Goal: Transaction & Acquisition: Purchase product/service

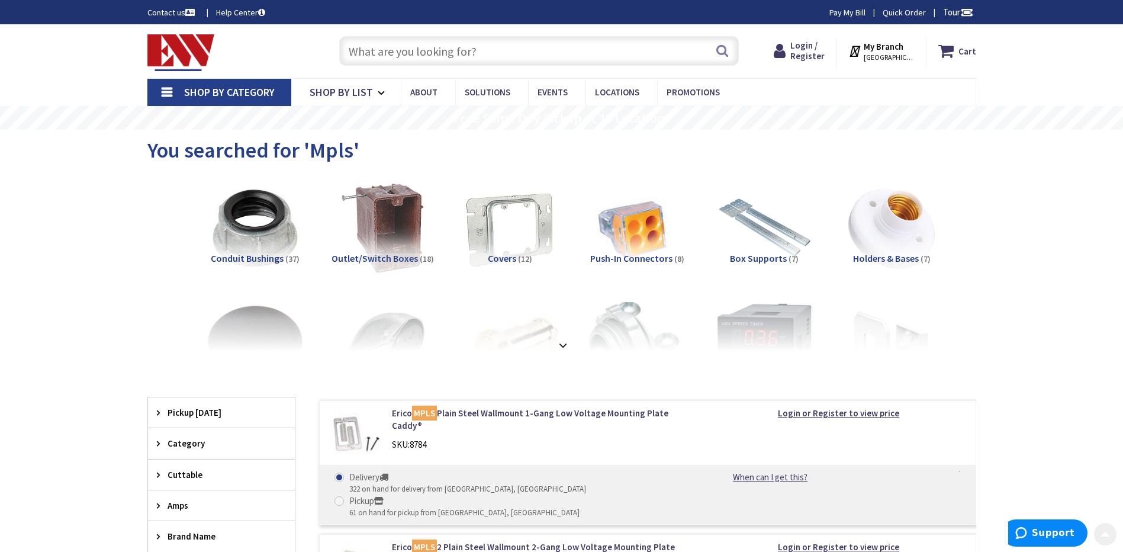
drag, startPoint x: 269, startPoint y: 473, endPoint x: 250, endPoint y: 90, distance: 383.4
click at [421, 50] on input "text" at bounding box center [539, 51] width 400 height 30
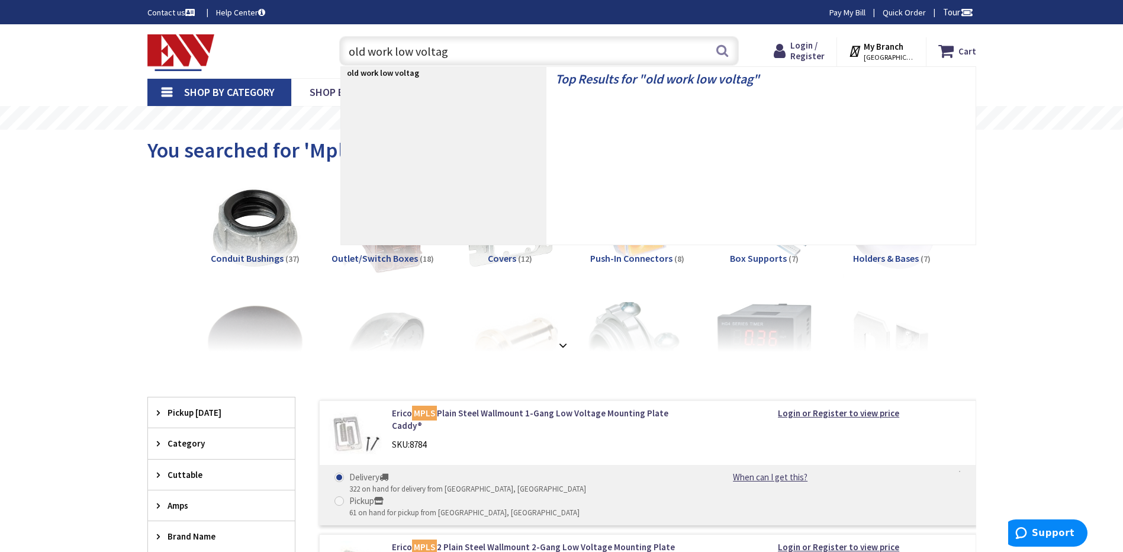
type input "old work low voltage"
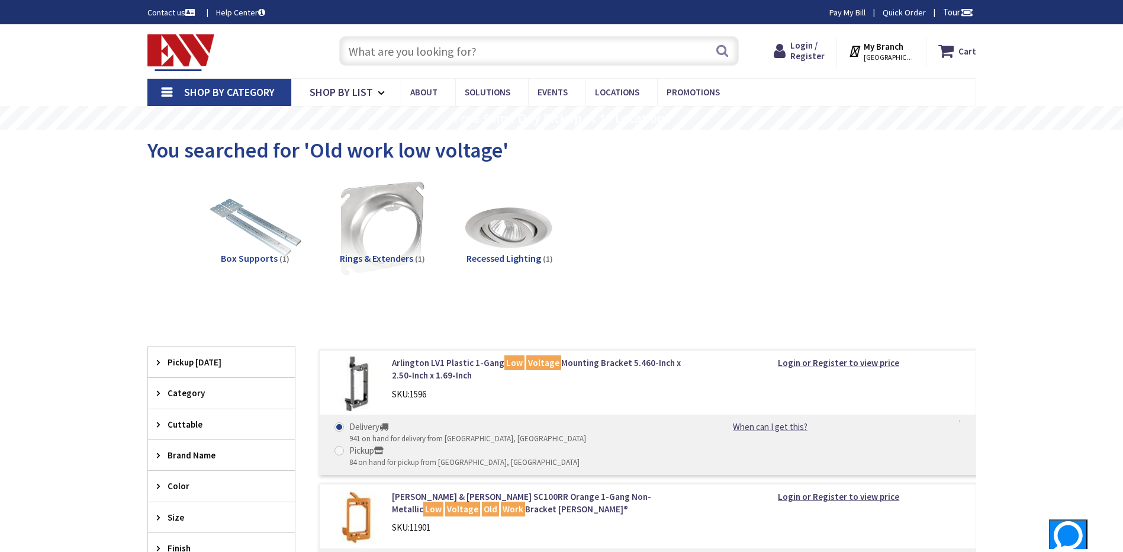
click at [417, 41] on input "text" at bounding box center [539, 51] width 400 height 30
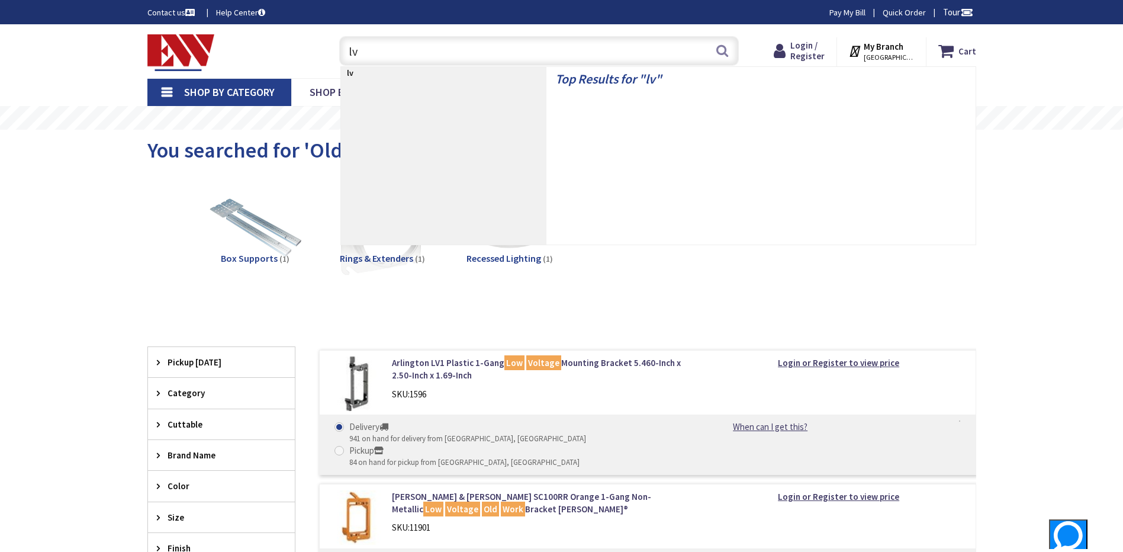
type input "lv2"
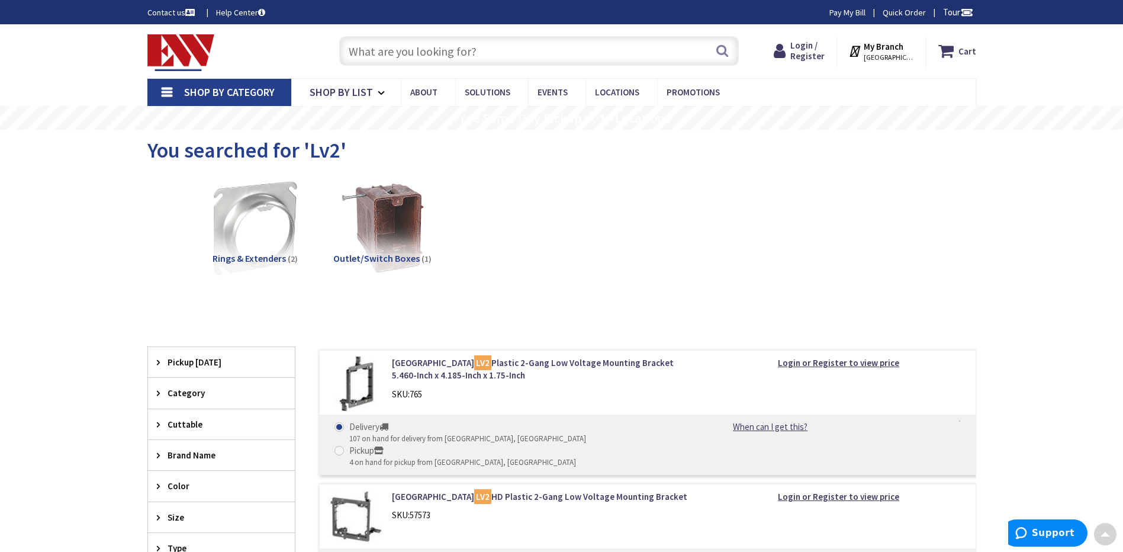
drag, startPoint x: 513, startPoint y: 368, endPoint x: 505, endPoint y: 160, distance: 207.3
click at [455, 41] on input "text" at bounding box center [539, 51] width 400 height 30
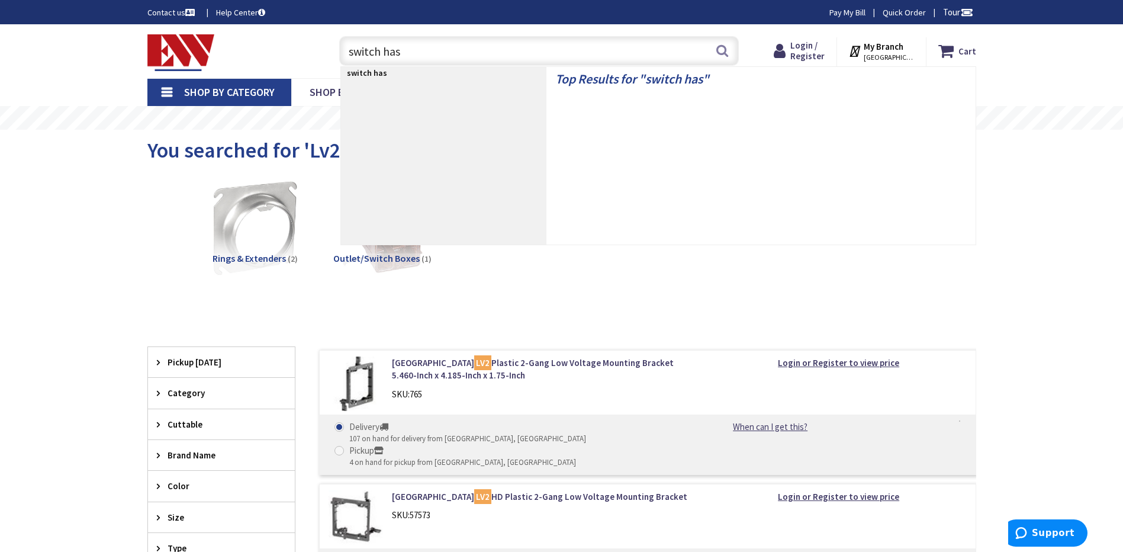
type input "switch hasp"
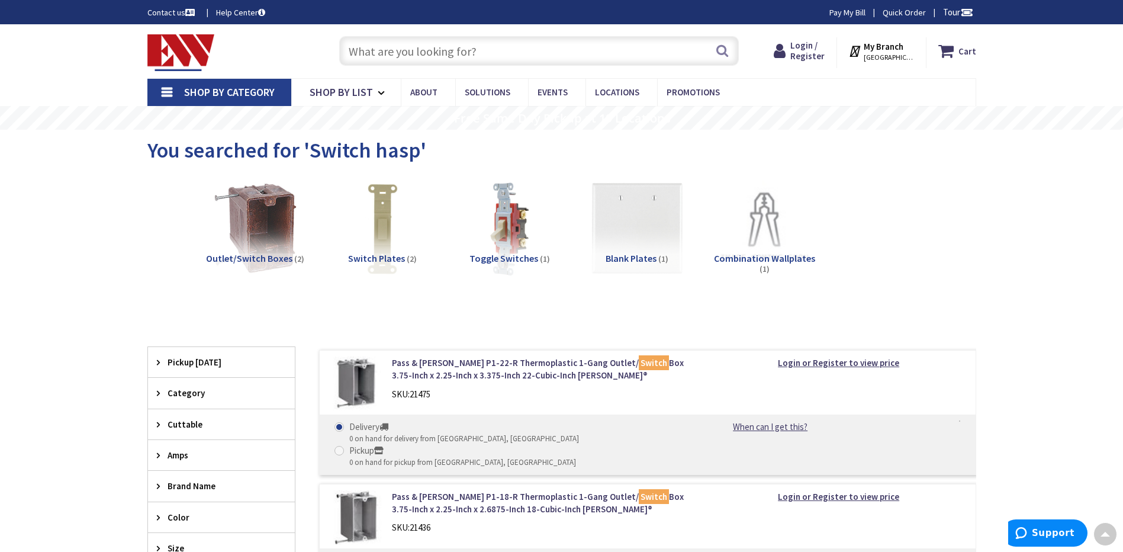
drag, startPoint x: 289, startPoint y: 372, endPoint x: 328, endPoint y: 156, distance: 219.5
click at [465, 58] on input "text" at bounding box center [539, 51] width 400 height 30
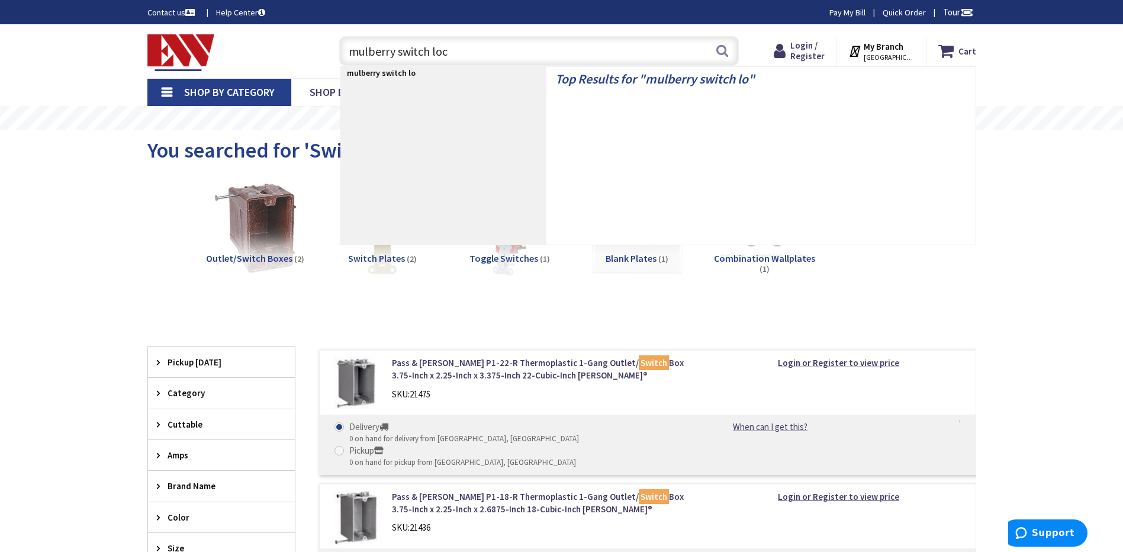
type input "mulberry switch lock"
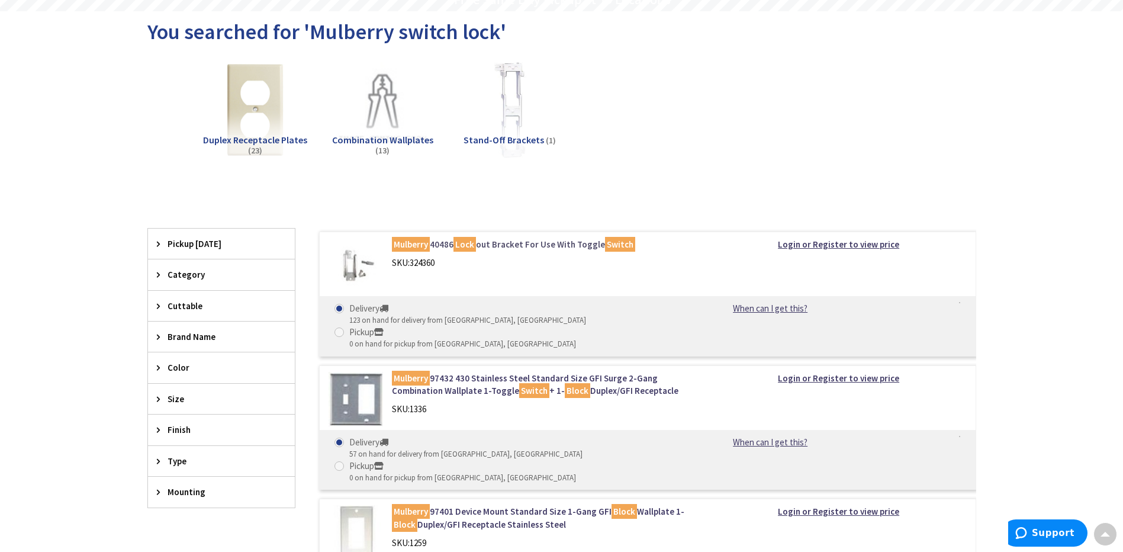
click at [508, 247] on link "Mulberry 40486 Lock out Bracket For Use With Toggle Switch" at bounding box center [542, 244] width 301 height 12
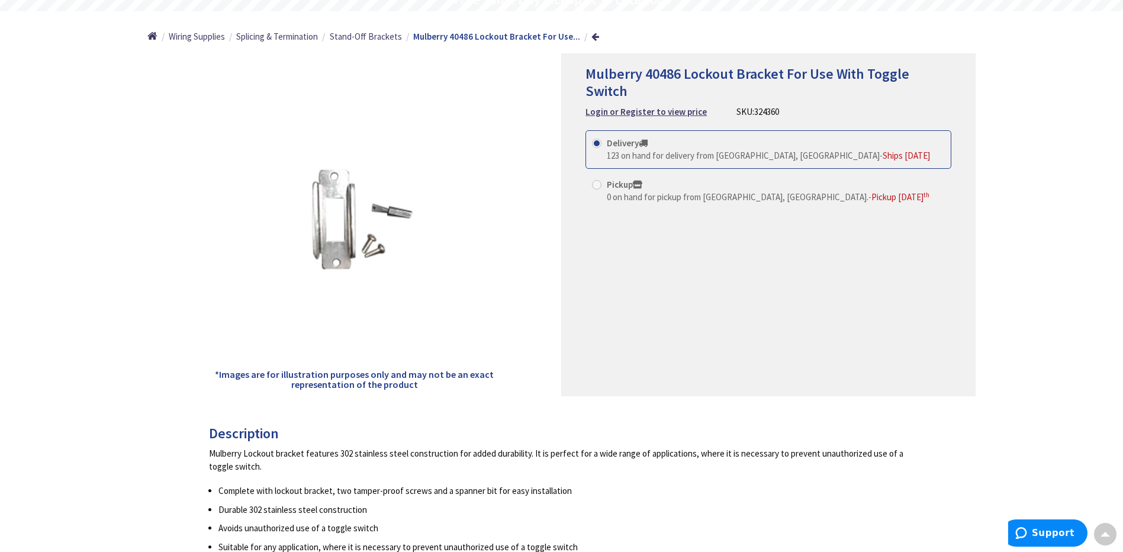
scroll to position [237, 0]
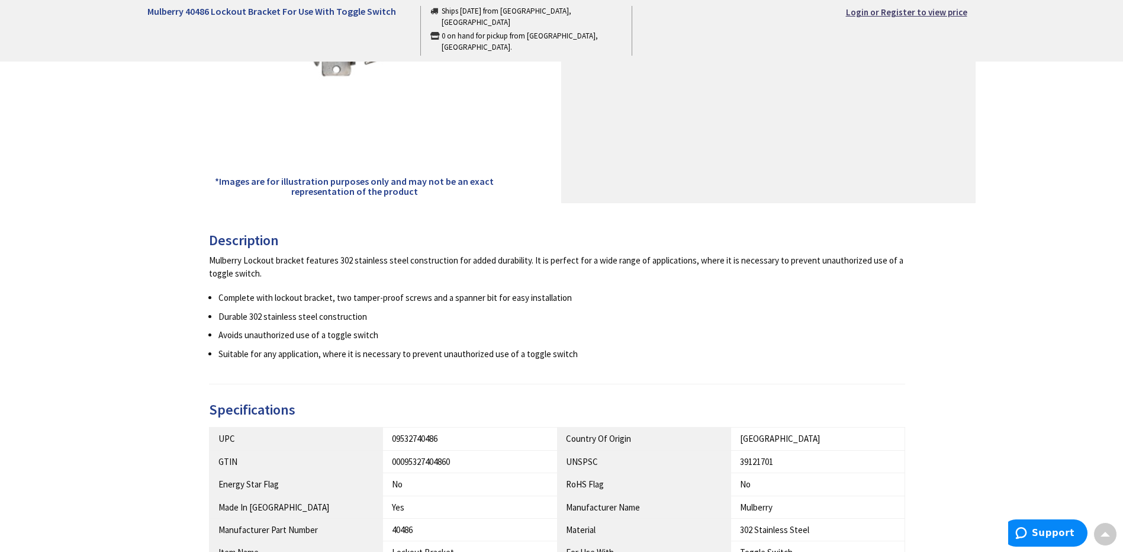
drag, startPoint x: 737, startPoint y: 350, endPoint x: 730, endPoint y: 391, distance: 40.9
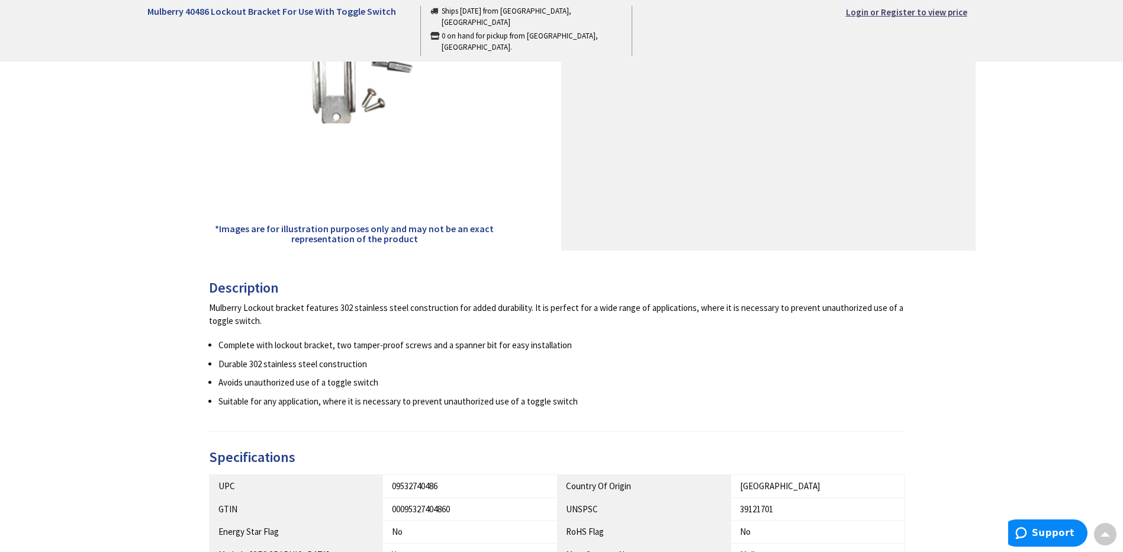
scroll to position [63, 0]
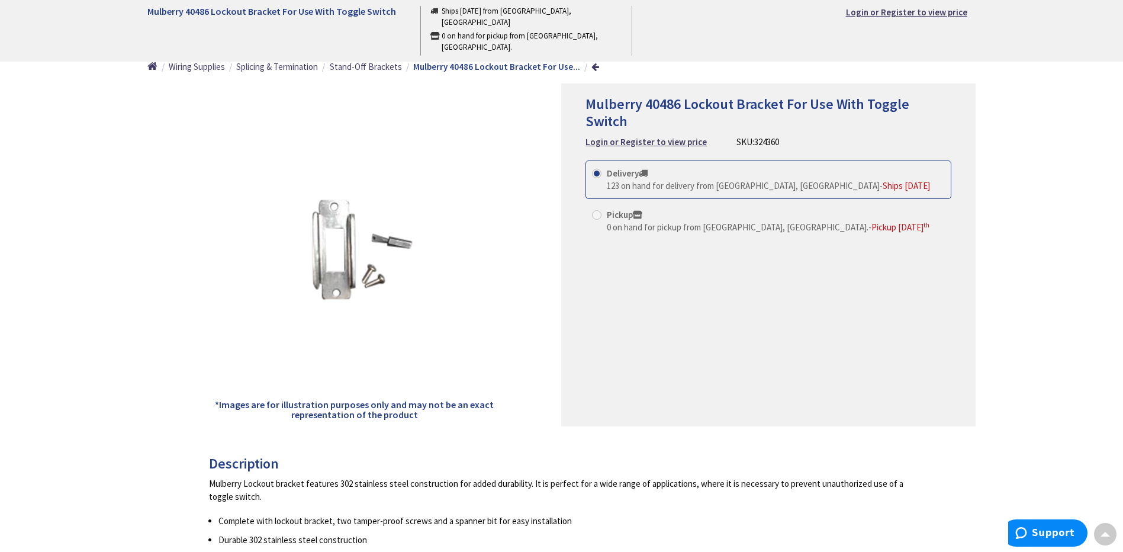
drag, startPoint x: 725, startPoint y: 399, endPoint x: 728, endPoint y: 307, distance: 92.4
